Goal: Information Seeking & Learning: Learn about a topic

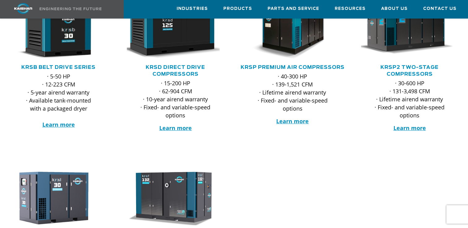
scroll to position [155, 0]
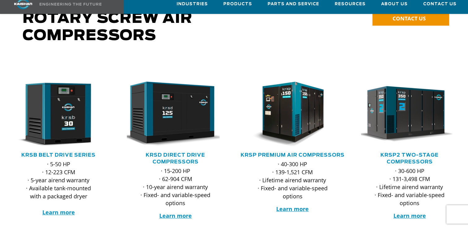
scroll to position [124, 0]
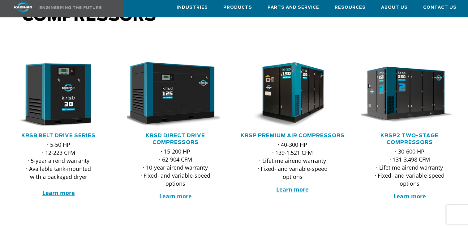
scroll to position [93, 0]
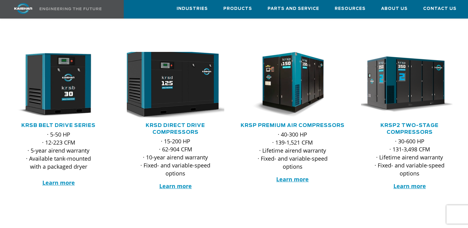
click at [180, 91] on img at bounding box center [170, 85] width 107 height 72
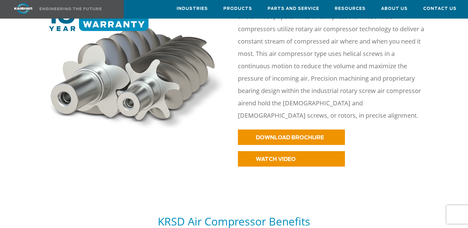
scroll to position [309, 0]
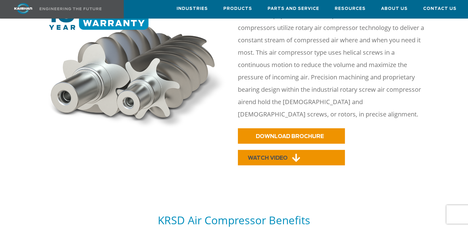
click at [334, 150] on link "WATCH VIDEO" at bounding box center [291, 157] width 107 height 15
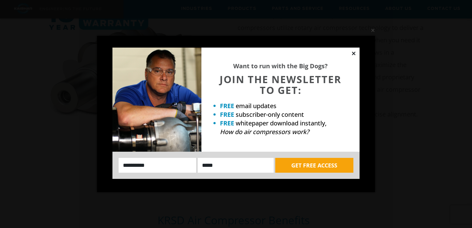
click at [352, 53] on icon at bounding box center [353, 53] width 3 height 3
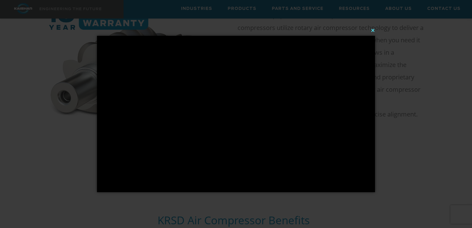
click at [374, 32] on button "×" at bounding box center [238, 30] width 278 height 14
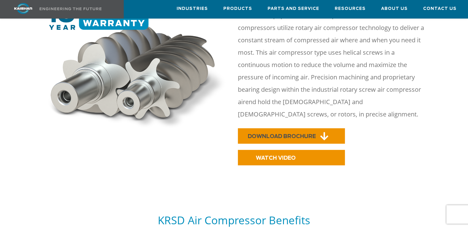
click at [325, 132] on icon at bounding box center [324, 136] width 8 height 9
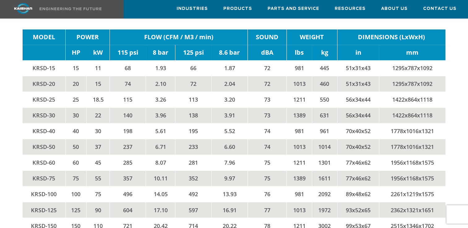
scroll to position [958, 0]
